Goal: Task Accomplishment & Management: Use online tool/utility

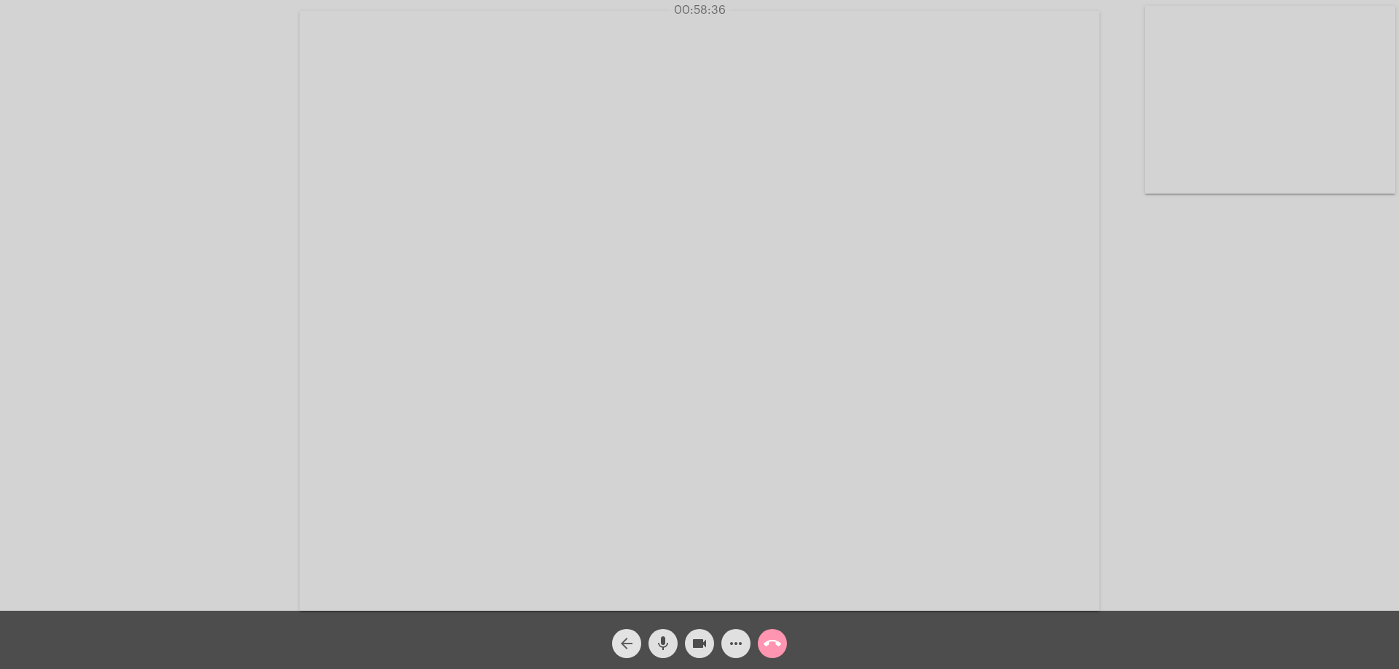
click at [625, 642] on mat-icon "arrow_back" at bounding box center [626, 643] width 17 height 17
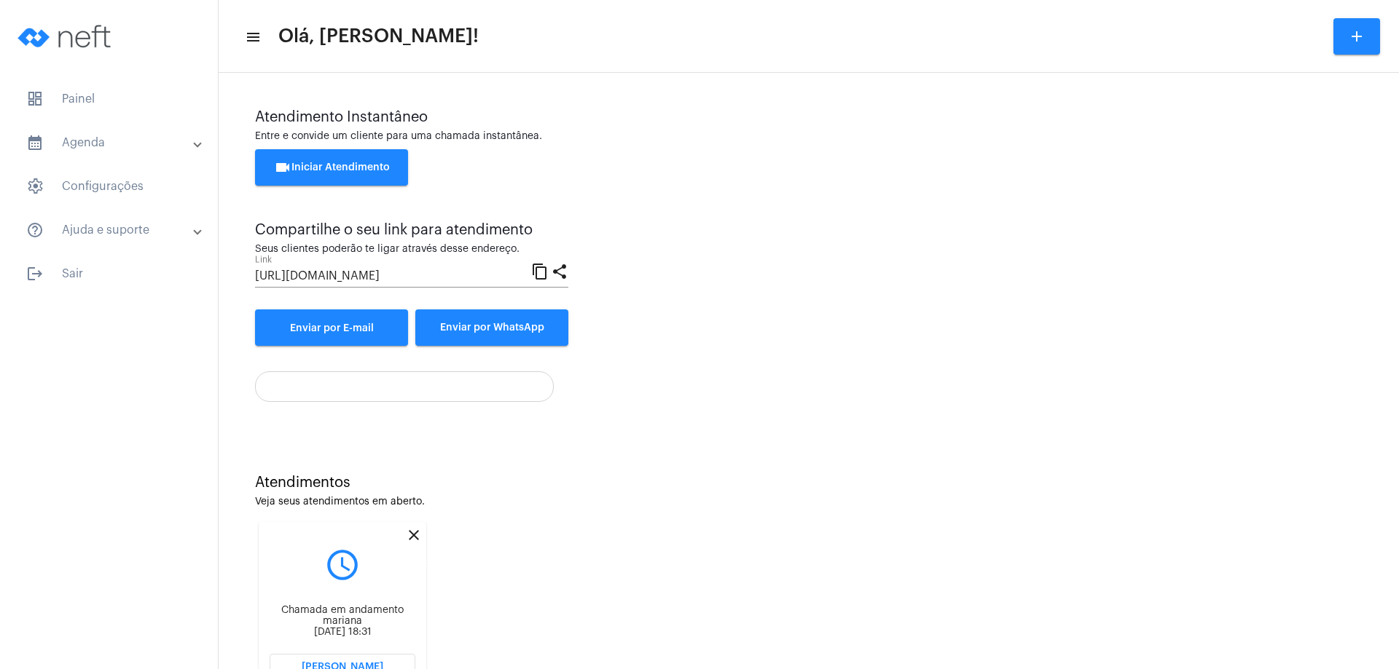
click at [413, 534] on mat-icon "close" at bounding box center [413, 535] width 17 height 17
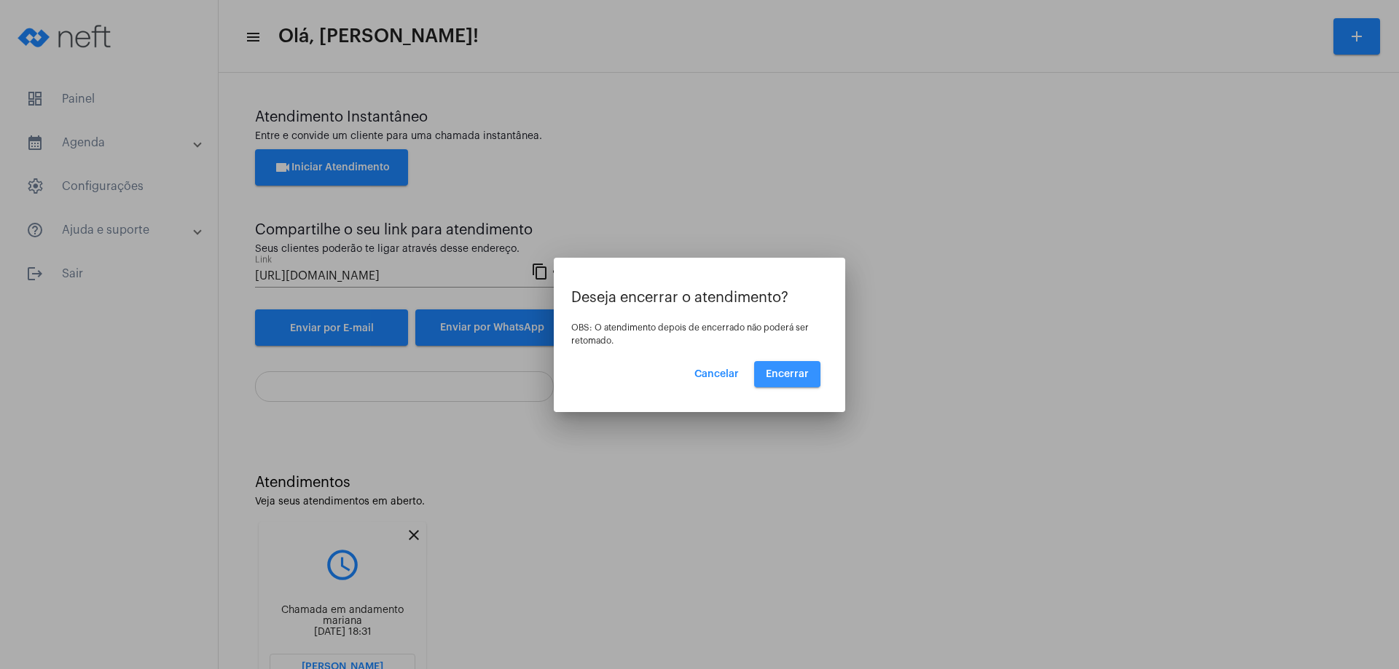
click at [786, 368] on button "Encerrar" at bounding box center [787, 374] width 66 height 26
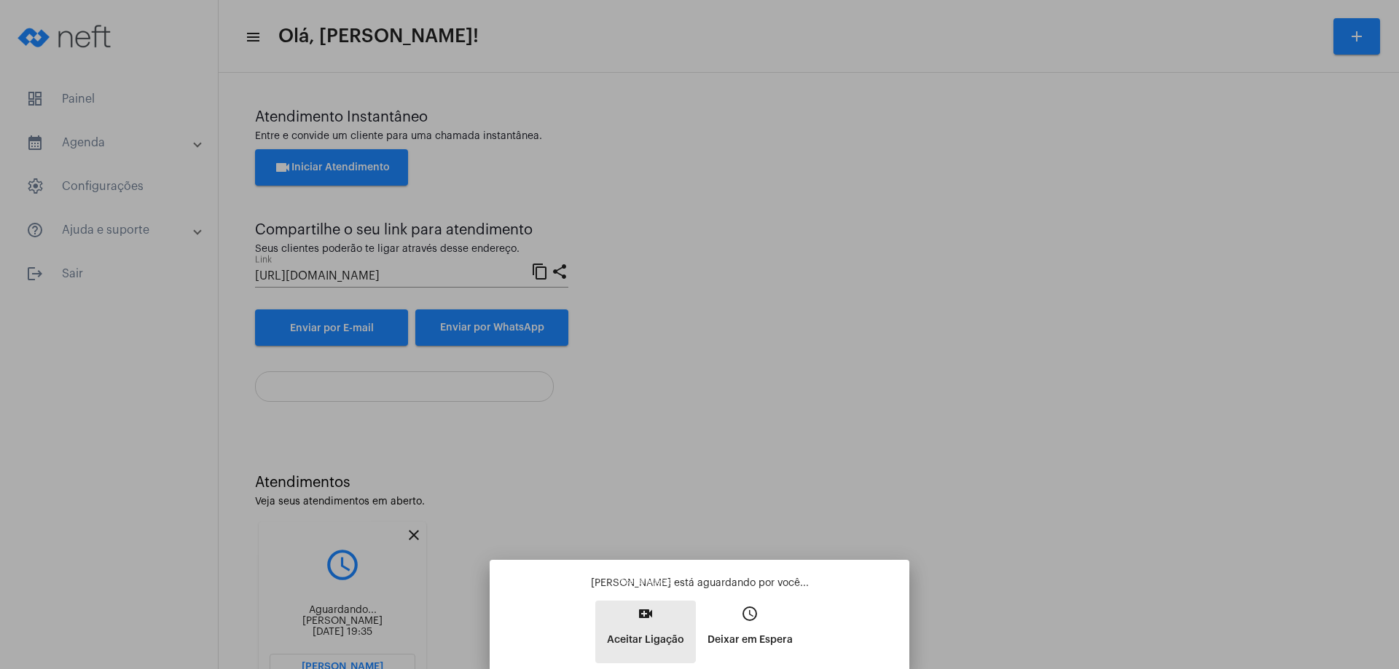
click at [642, 612] on mat-icon "video_call" at bounding box center [645, 613] width 17 height 17
